Goal: Find contact information: Find contact information

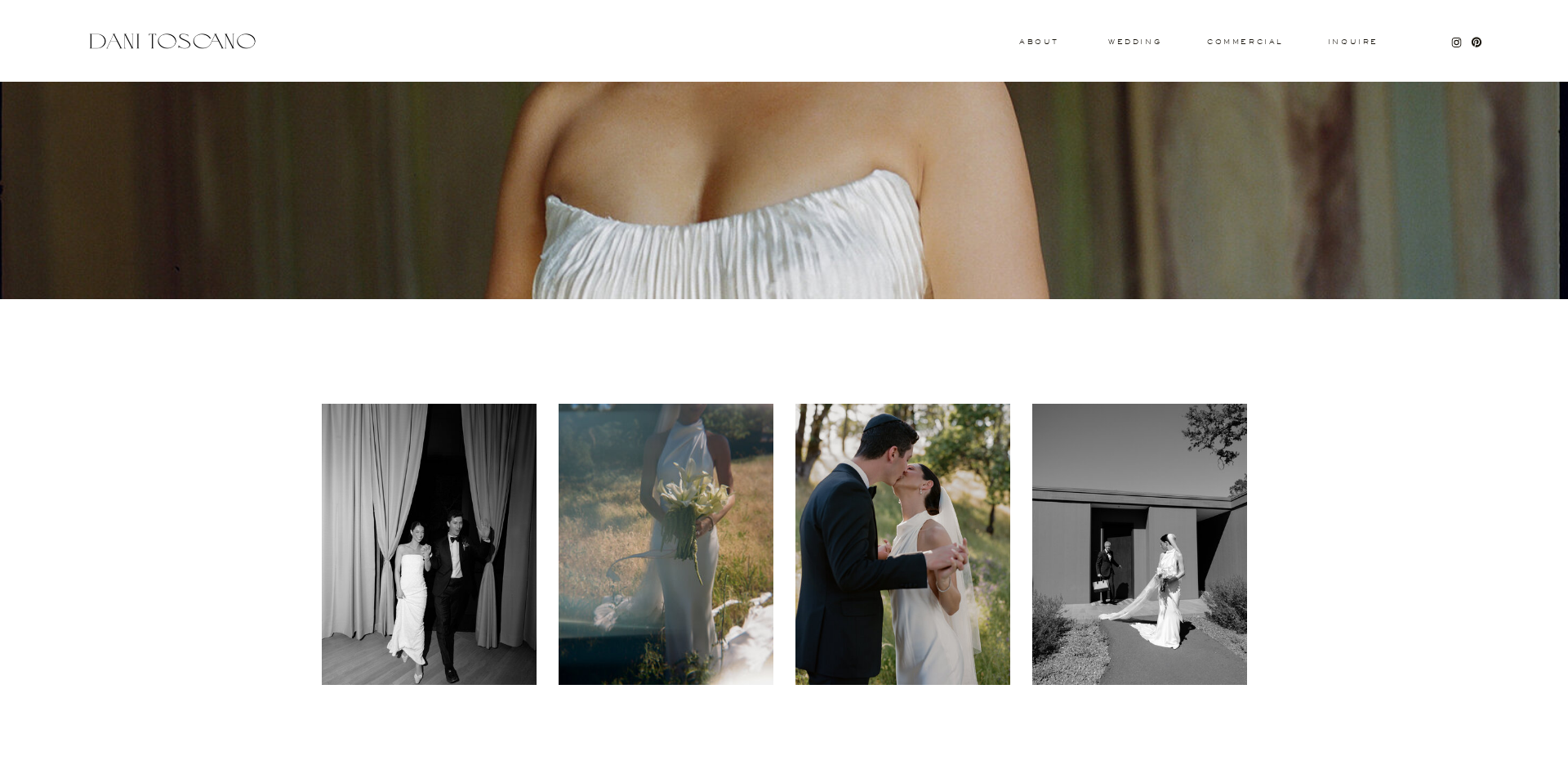
scroll to position [354, 0]
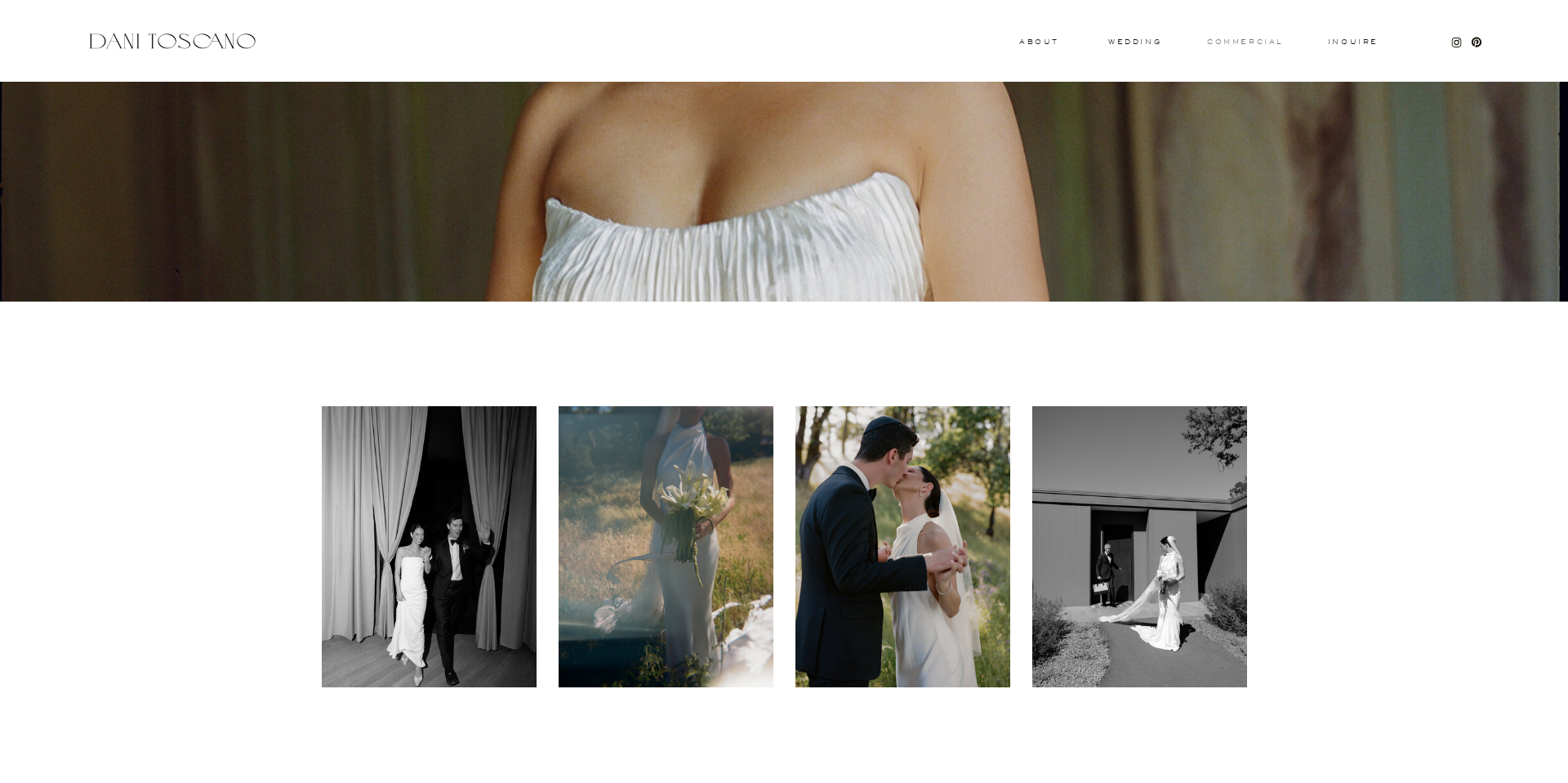
click at [1245, 39] on h3 "commercial" at bounding box center [1245, 41] width 75 height 6
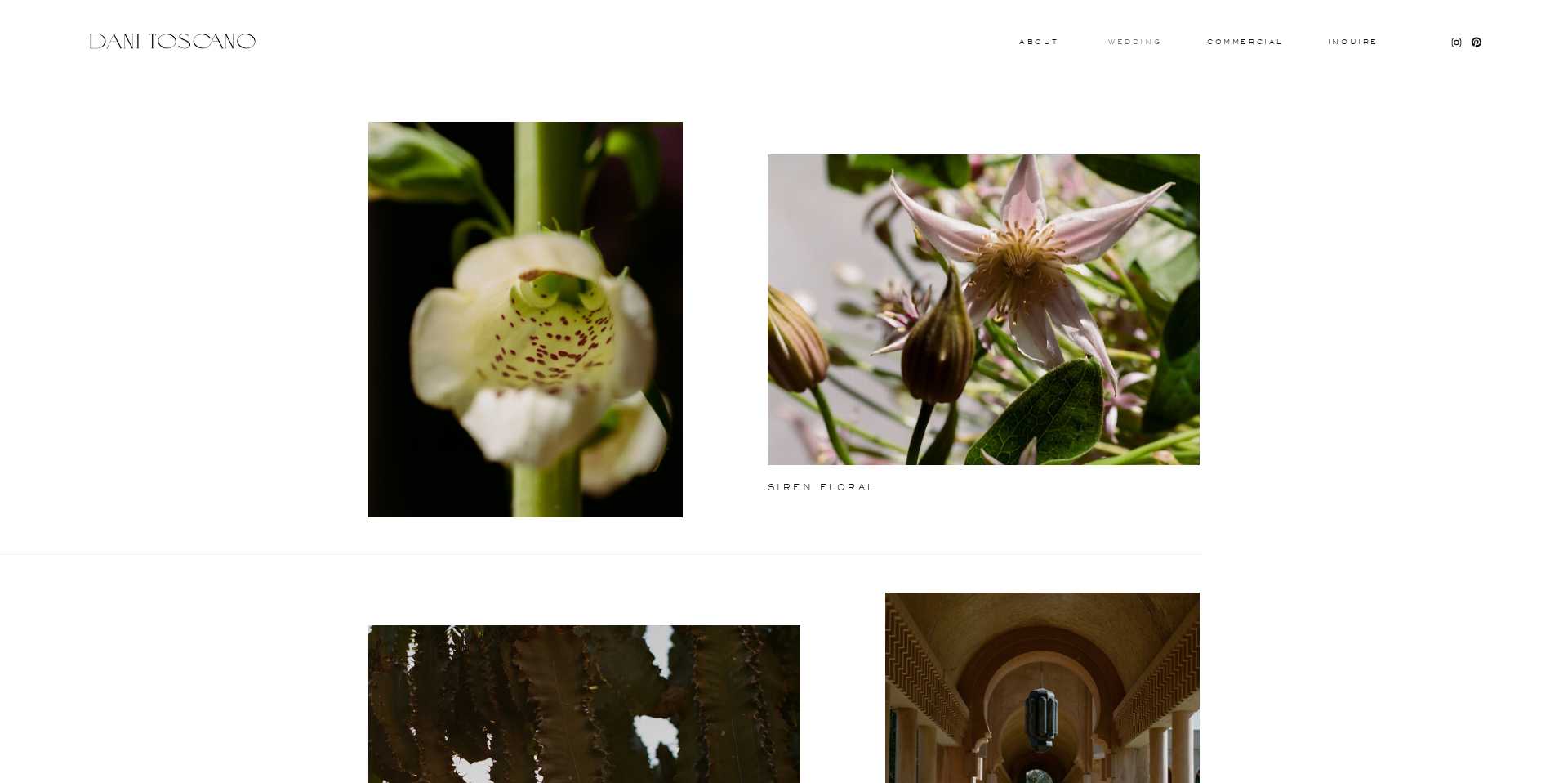
click at [1127, 43] on h3 "wedding" at bounding box center [1135, 41] width 53 height 6
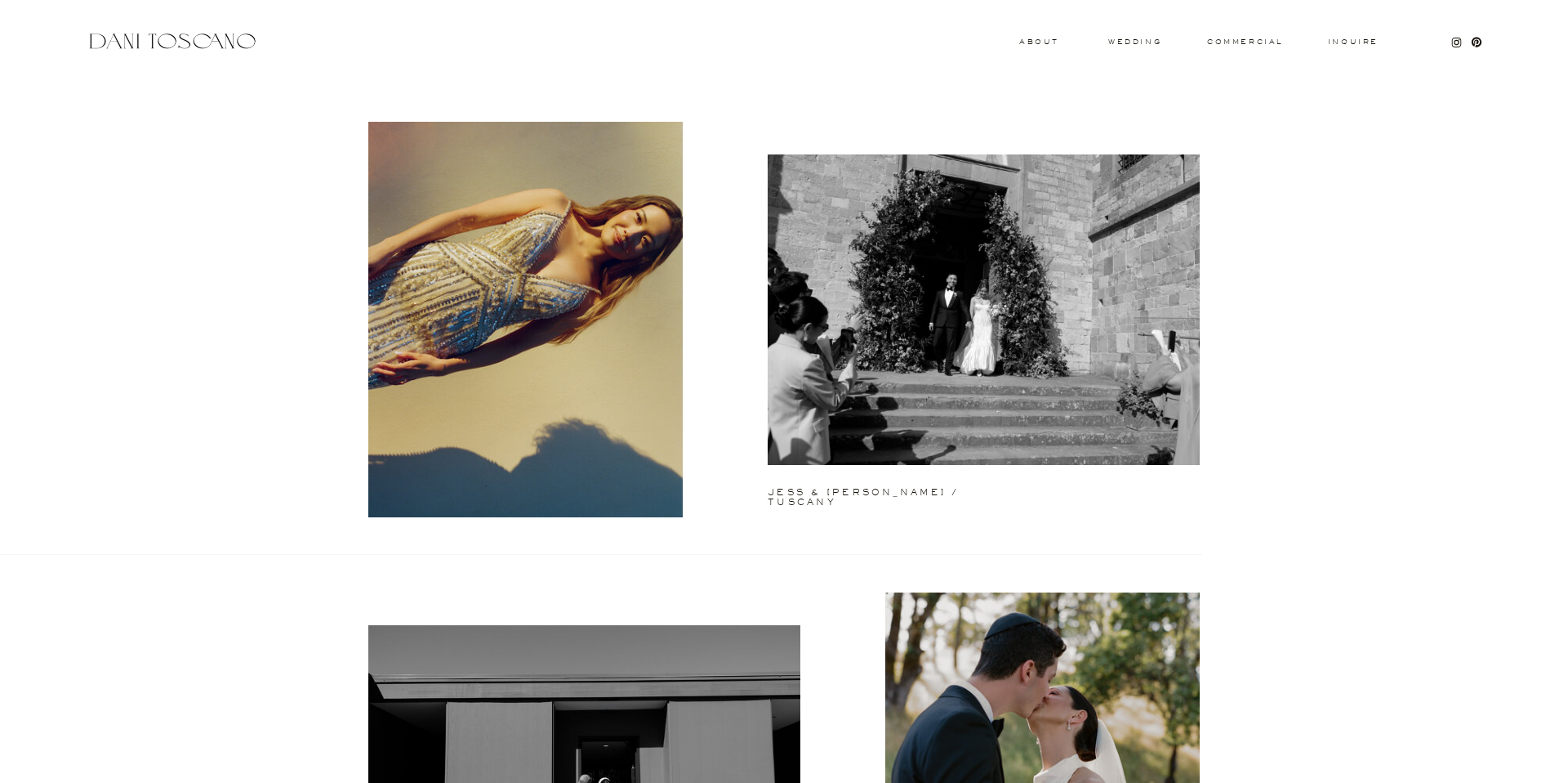
click at [1041, 41] on h3 "About" at bounding box center [1037, 41] width 36 height 6
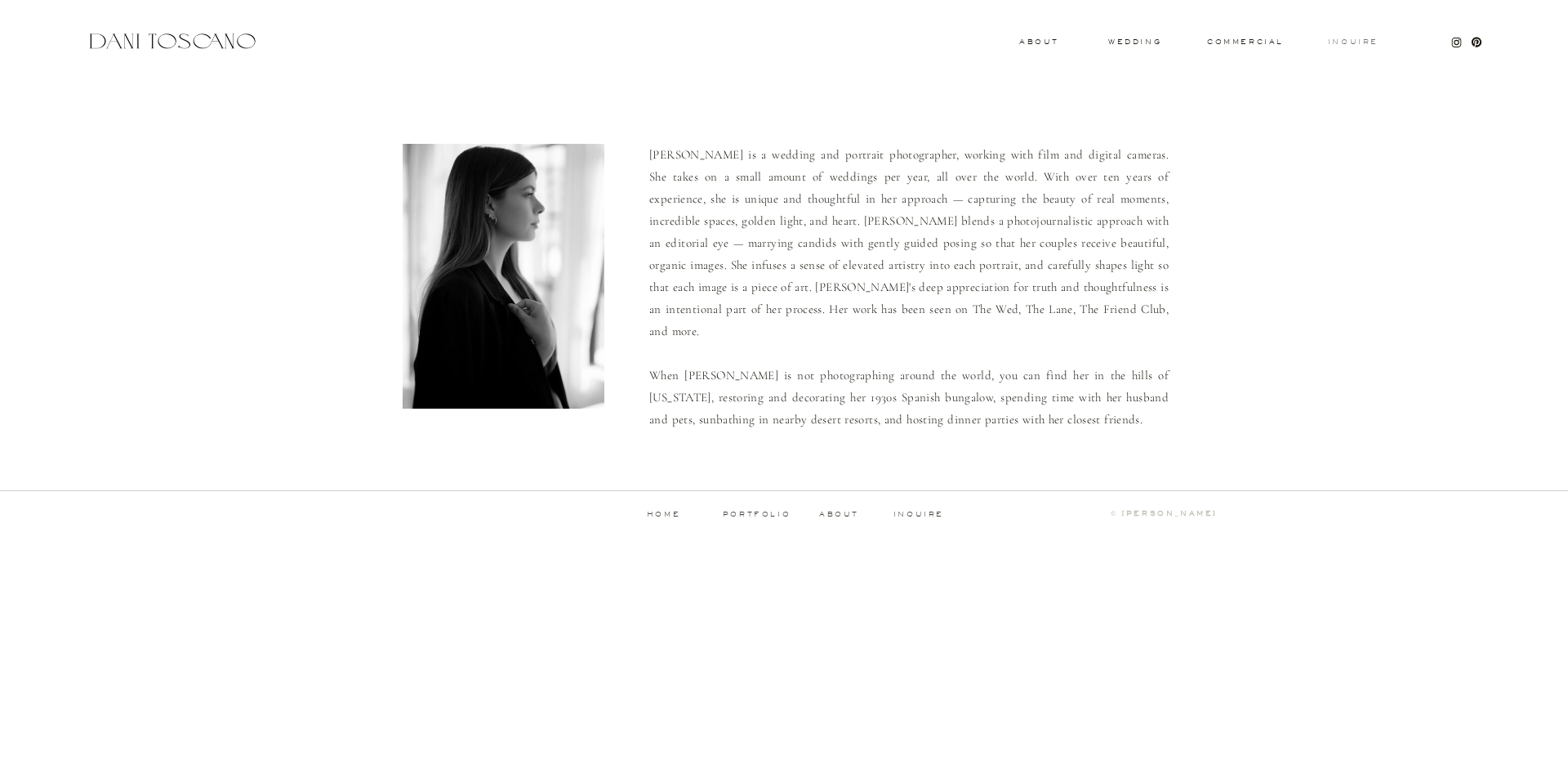
click at [1352, 41] on h3 "Inquire" at bounding box center [1353, 42] width 53 height 8
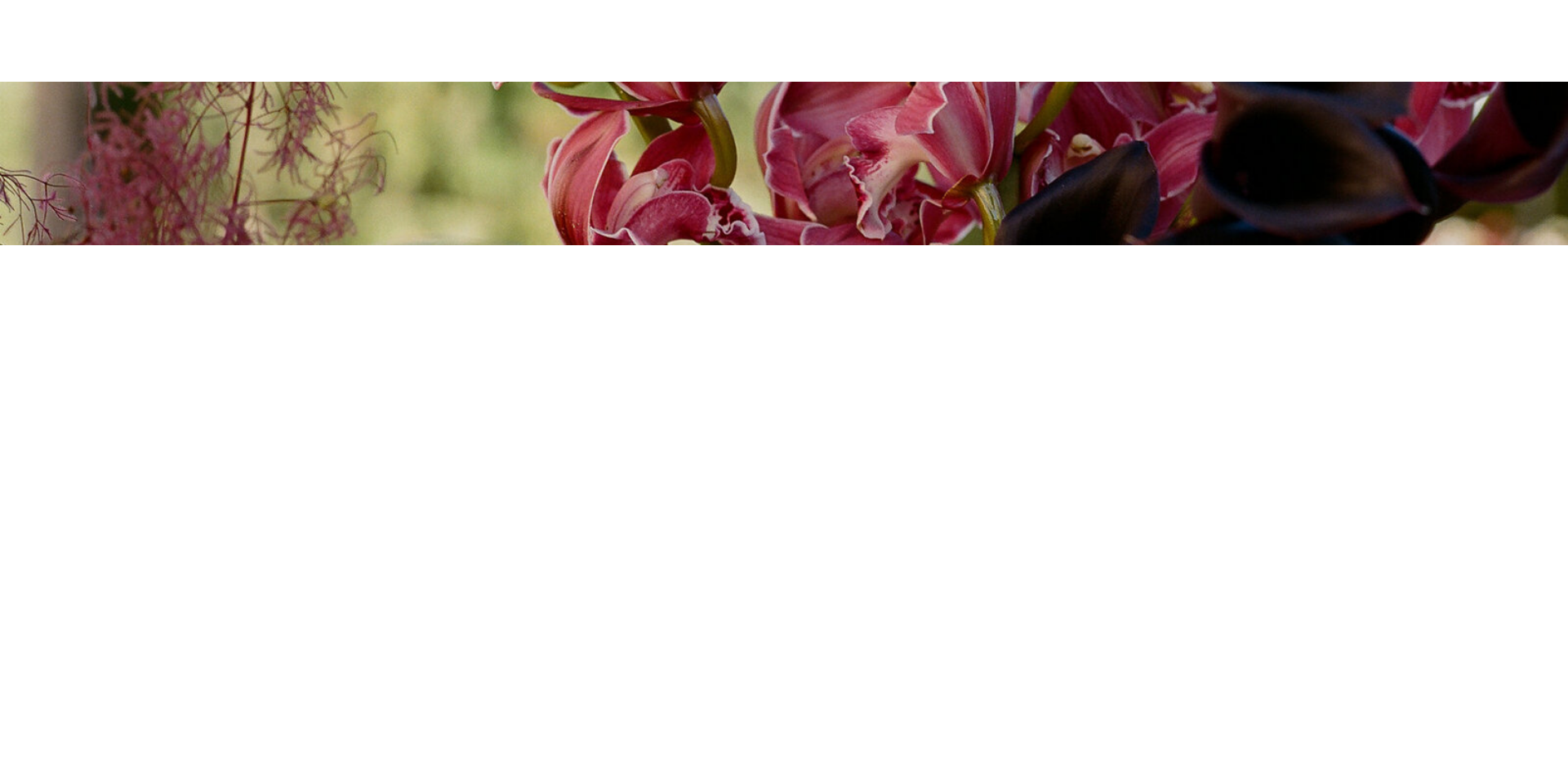
scroll to position [162, 0]
